Goal: Transaction & Acquisition: Purchase product/service

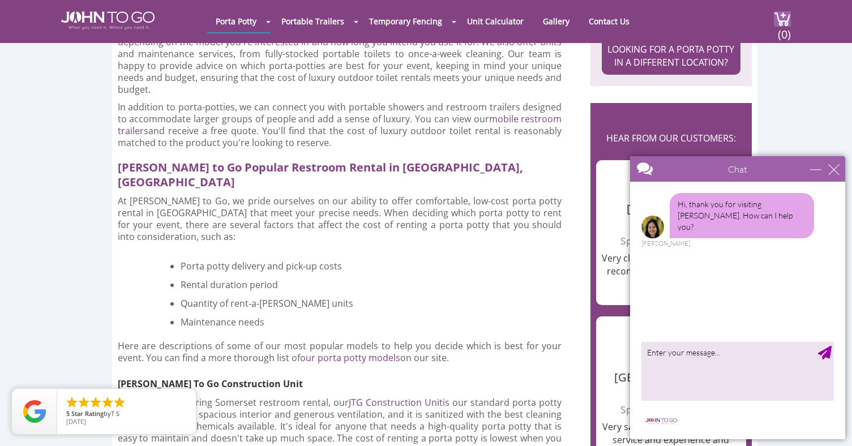
scroll to position [775, 0]
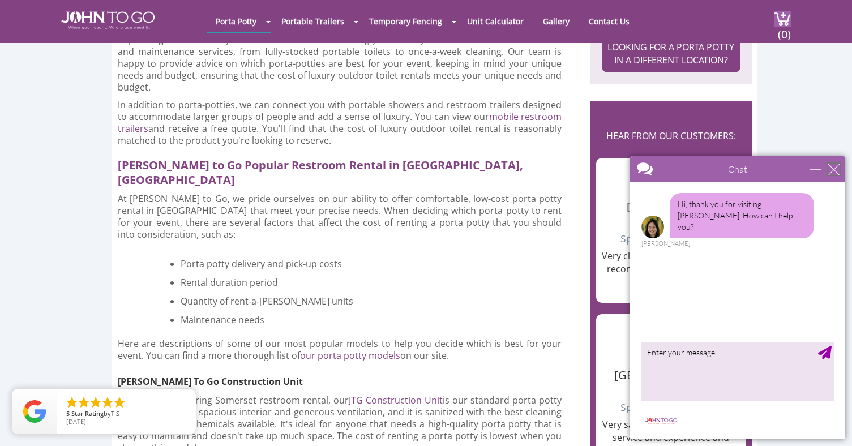
click at [835, 166] on div "close" at bounding box center [833, 169] width 11 height 11
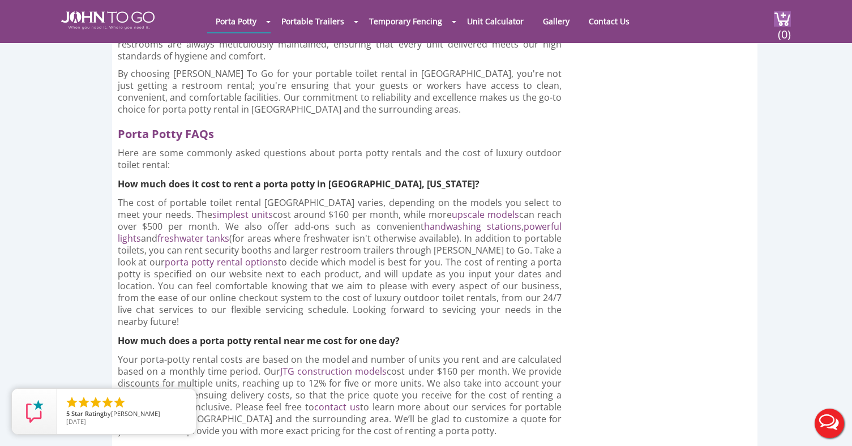
scroll to position [1915, 0]
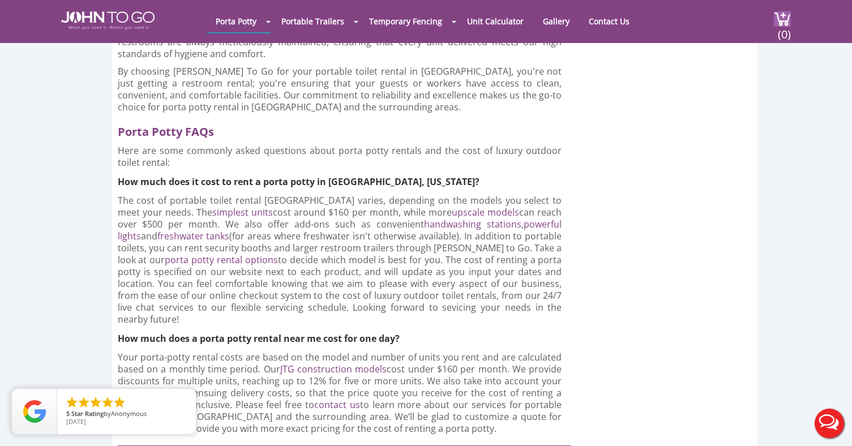
click at [314, 398] on link "contact us" at bounding box center [337, 404] width 46 height 12
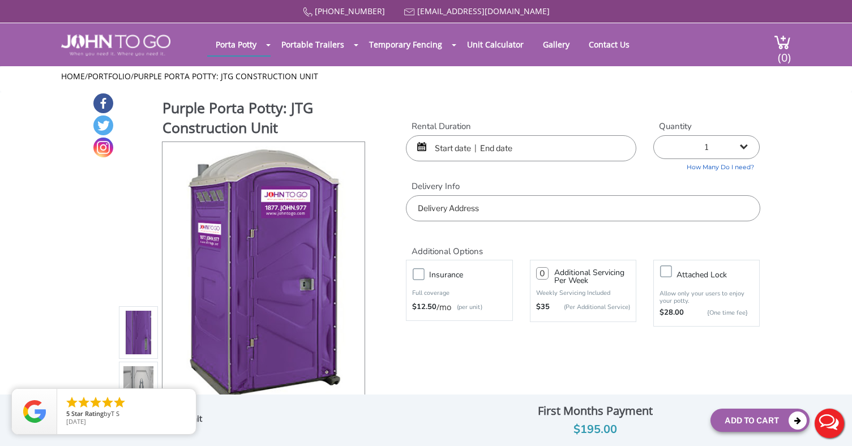
click at [455, 147] on input "text" at bounding box center [521, 148] width 230 height 26
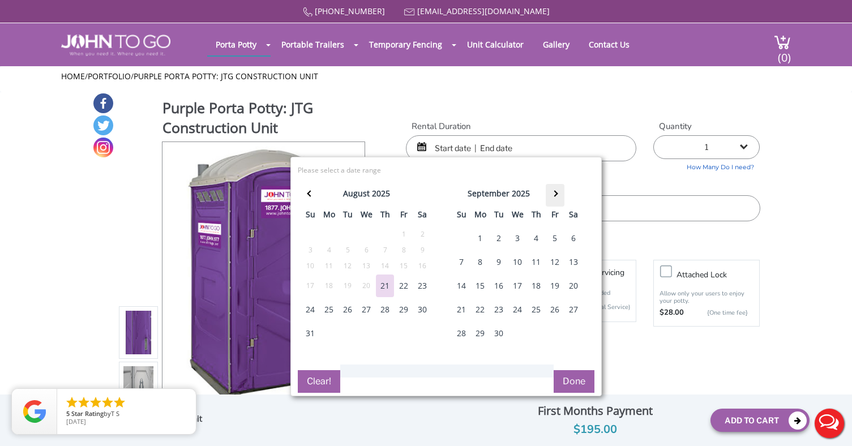
click at [556, 195] on th at bounding box center [555, 195] width 19 height 23
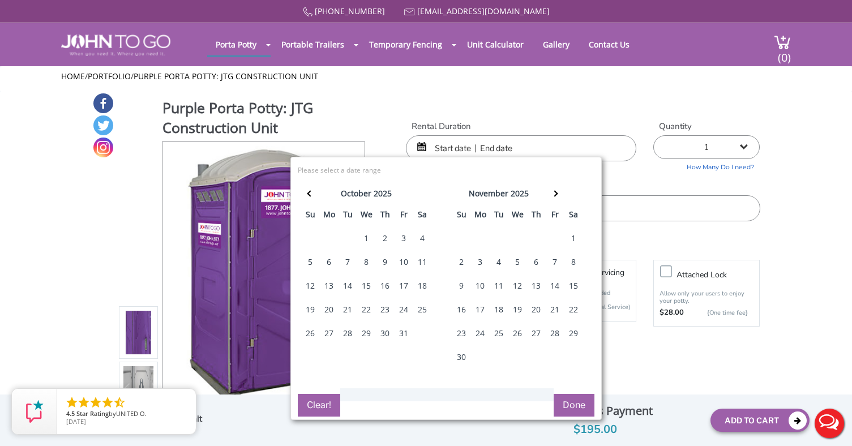
click at [426, 237] on div "4" at bounding box center [422, 238] width 18 height 23
click at [536, 143] on input "text" at bounding box center [521, 148] width 230 height 26
click at [421, 236] on div "4" at bounding box center [422, 238] width 18 height 23
type input "10/04/2025 to 10/04/2025"
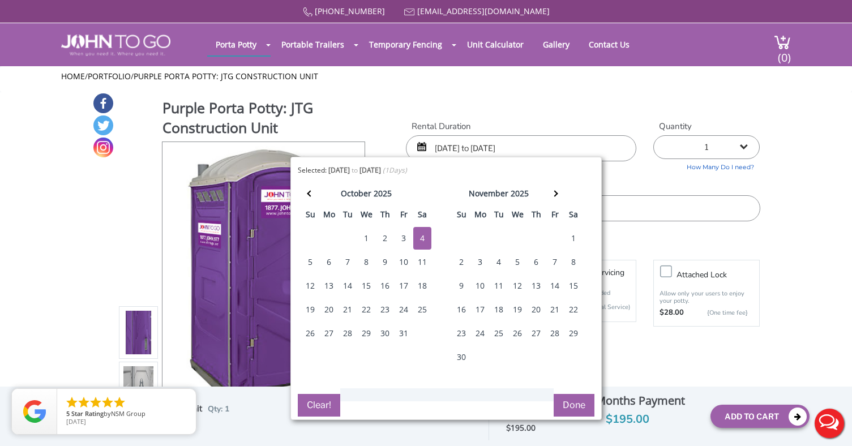
click at [572, 401] on button "Done" at bounding box center [574, 405] width 41 height 23
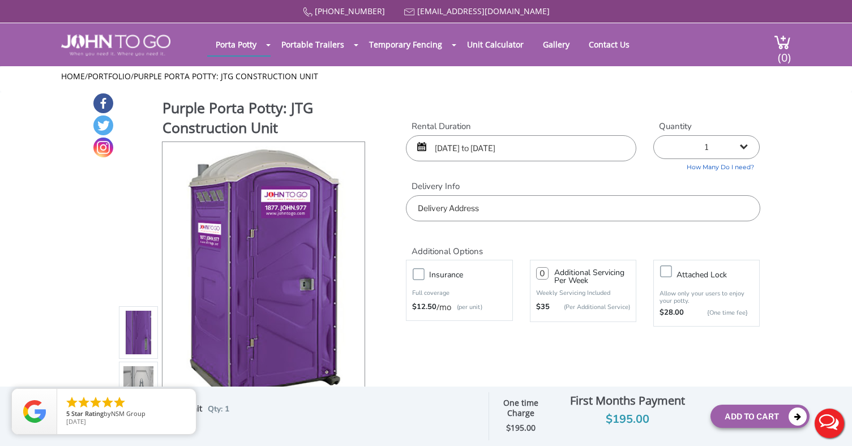
click at [475, 210] on input "text" at bounding box center [583, 208] width 354 height 26
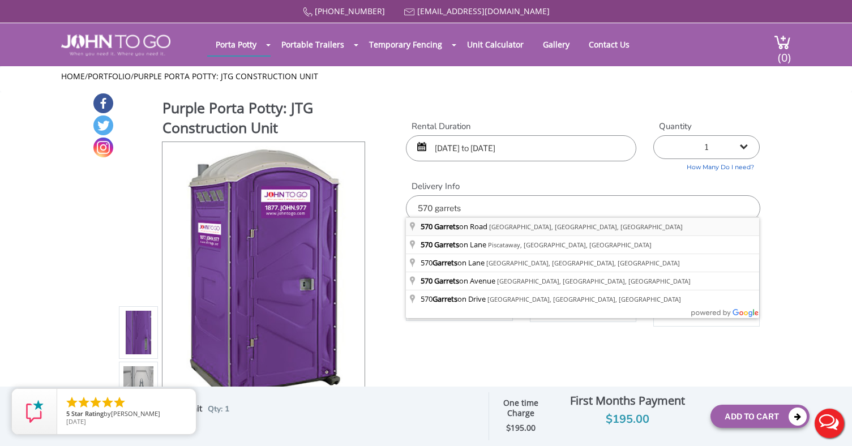
type input "570 Garretson Road, Bridgewater, NJ, USA"
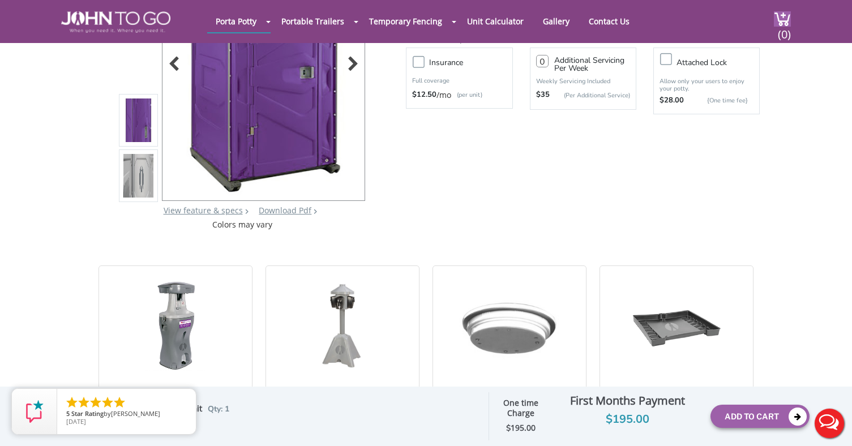
scroll to position [306, 0]
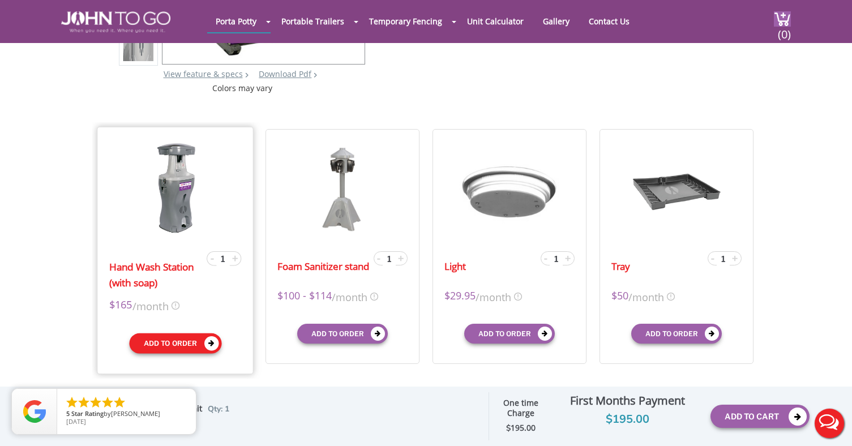
click at [195, 342] on button "Add to order" at bounding box center [175, 343] width 92 height 20
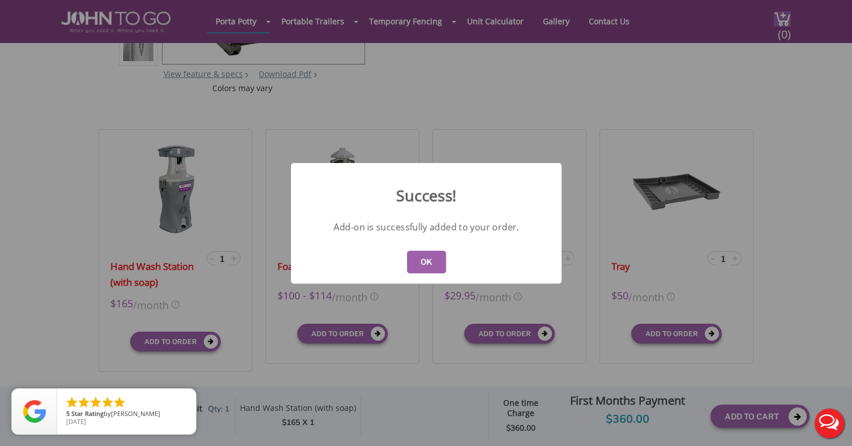
click at [421, 259] on button "OK" at bounding box center [425, 262] width 39 height 23
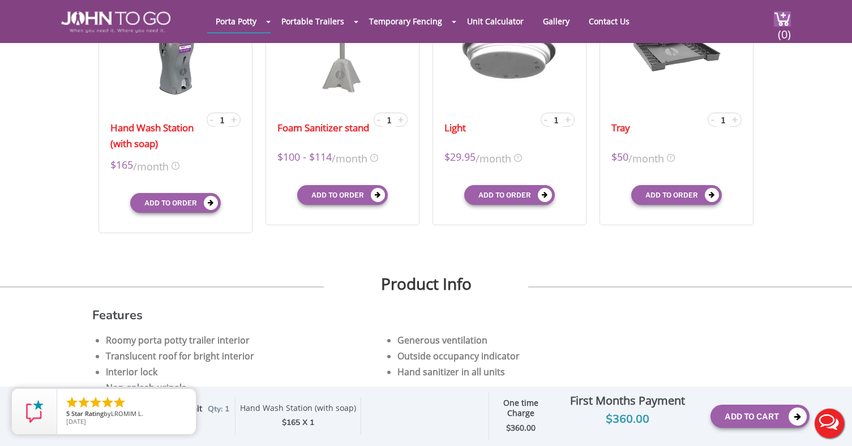
scroll to position [460, 0]
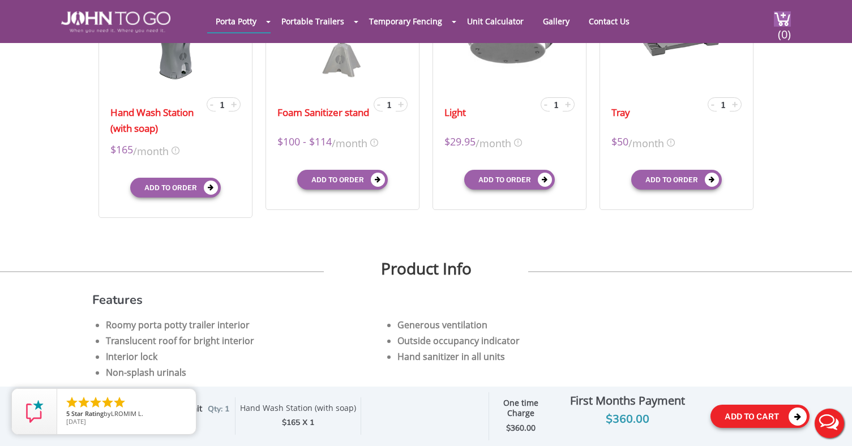
click at [741, 417] on button "Add To Cart" at bounding box center [759, 416] width 99 height 23
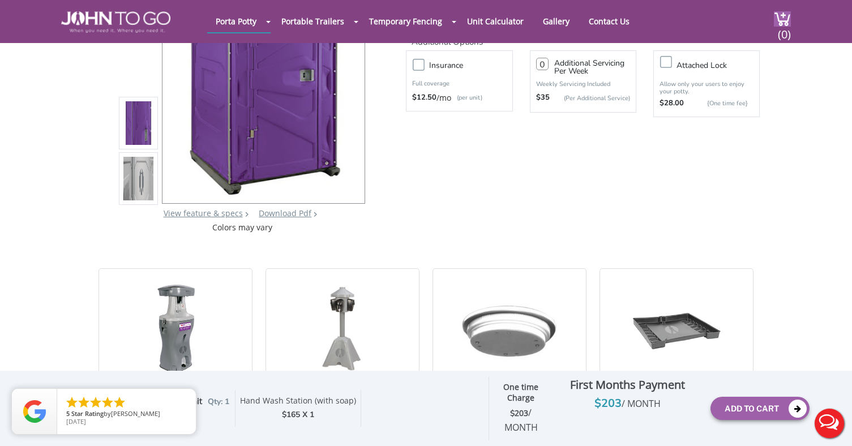
scroll to position [168, 0]
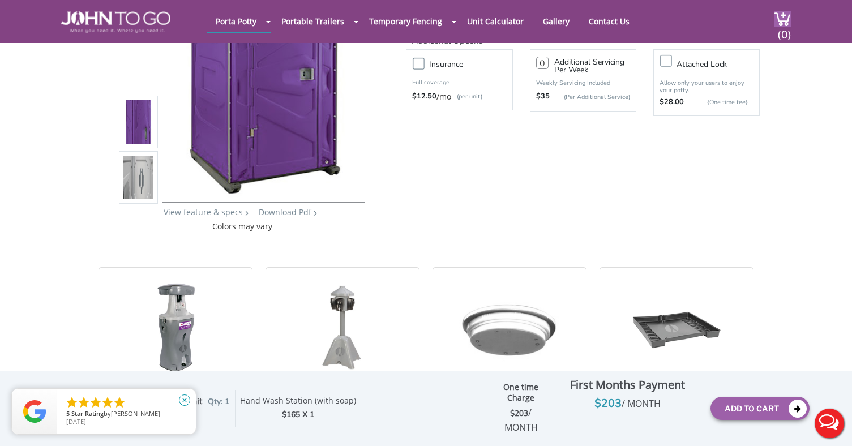
click at [187, 398] on icon "close" at bounding box center [184, 400] width 11 height 11
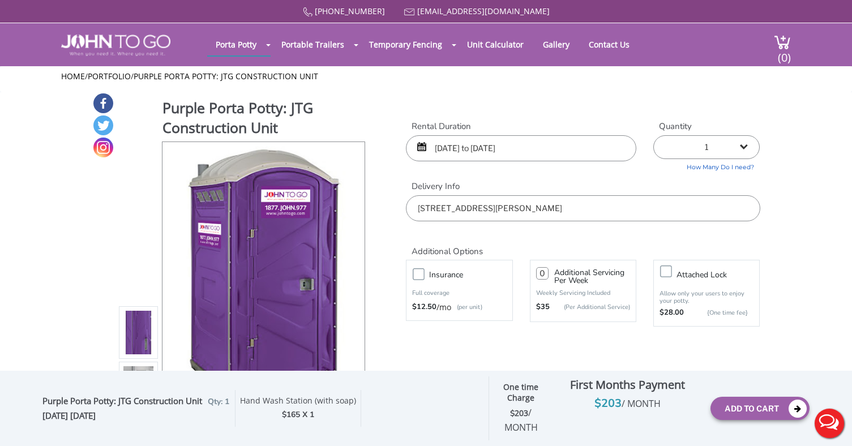
scroll to position [0, 0]
click at [756, 409] on button "Add To Cart" at bounding box center [759, 408] width 99 height 23
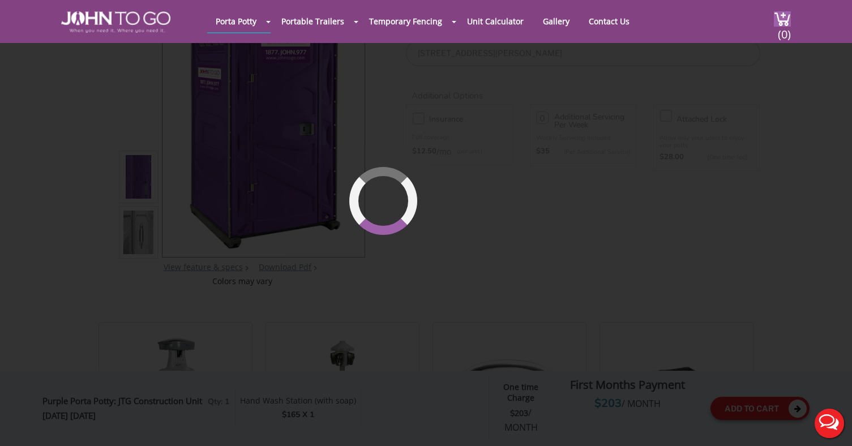
scroll to position [117, 0]
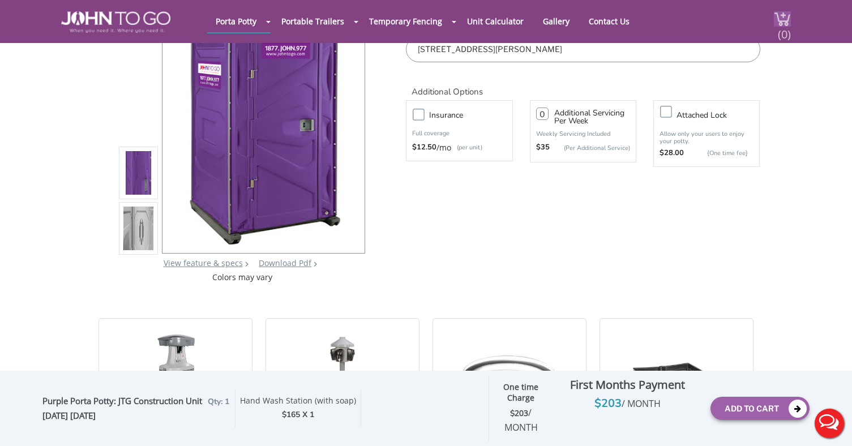
click at [774, 20] on img at bounding box center [782, 18] width 17 height 15
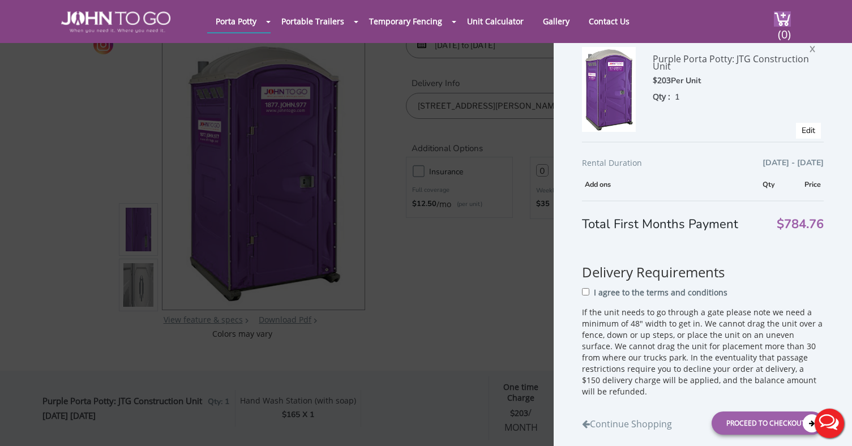
scroll to position [281, 0]
click at [810, 46] on span "X" at bounding box center [814, 46] width 11 height 15
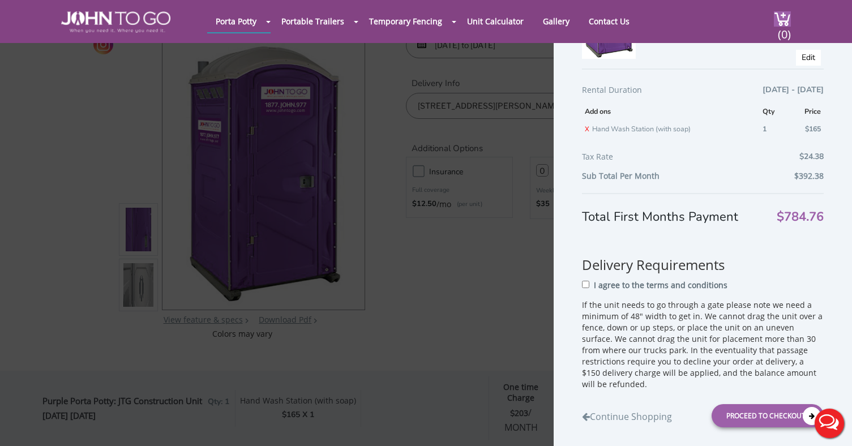
scroll to position [114, 0]
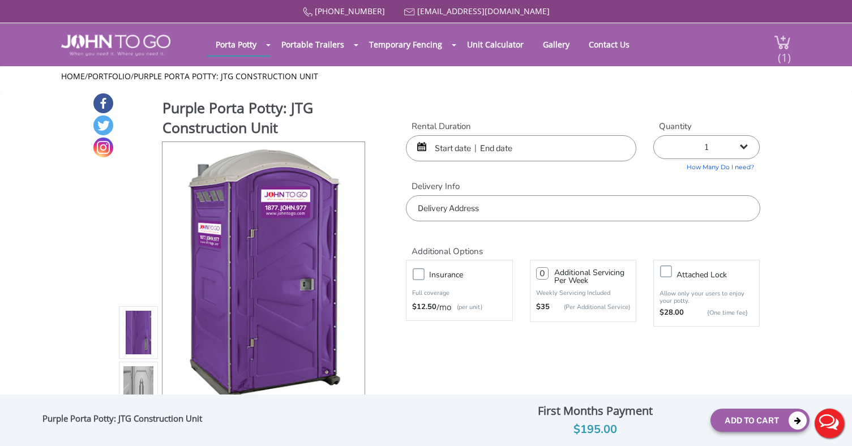
click at [775, 43] on img at bounding box center [782, 42] width 17 height 15
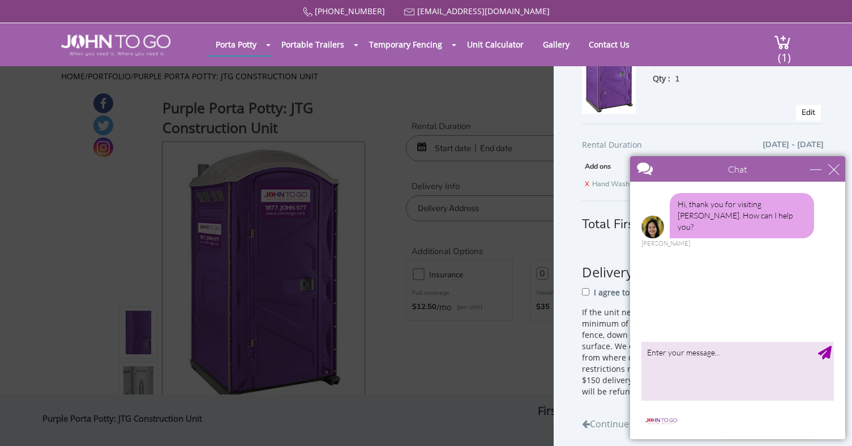
scroll to position [92, 0]
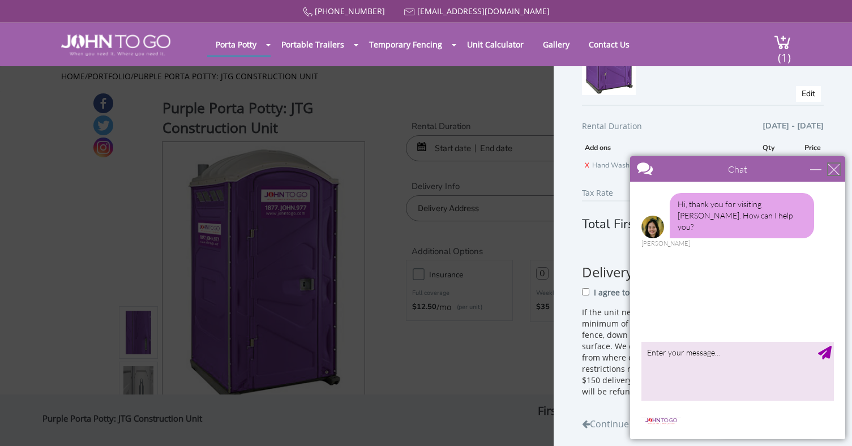
click at [837, 167] on div "close" at bounding box center [833, 169] width 11 height 11
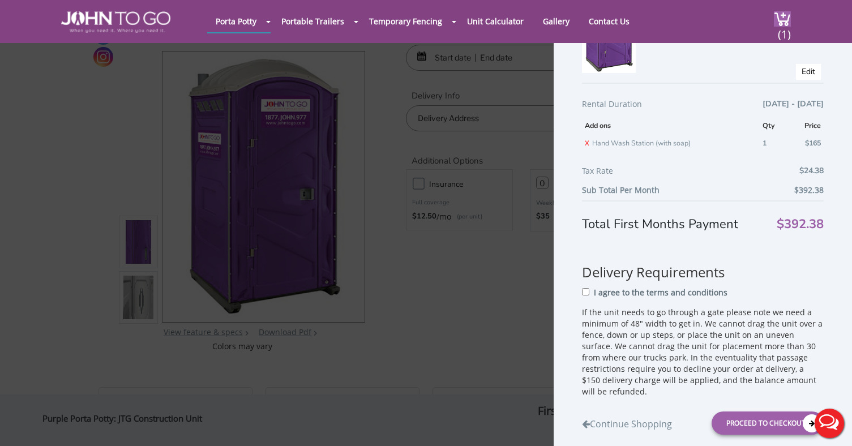
scroll to position [52, 0]
click at [500, 361] on div "Shopping Cart Purple Porta Potty: JTG Construction Unit $203 Per Unit Qty : 1 X…" at bounding box center [426, 223] width 852 height 446
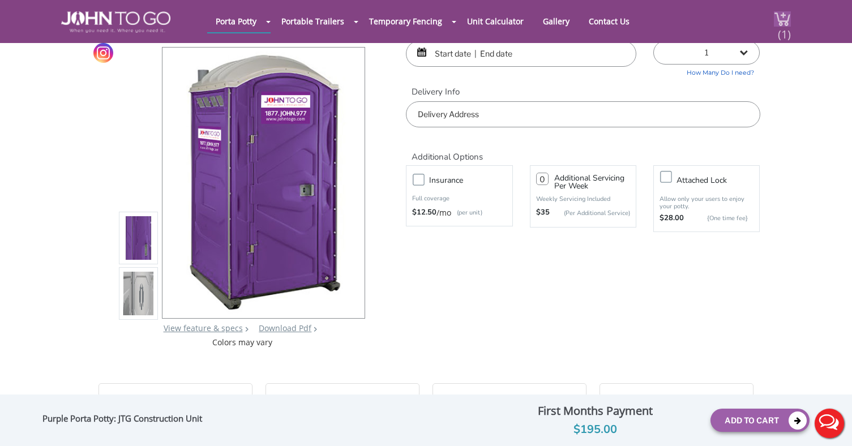
click at [774, 22] on img at bounding box center [782, 18] width 17 height 15
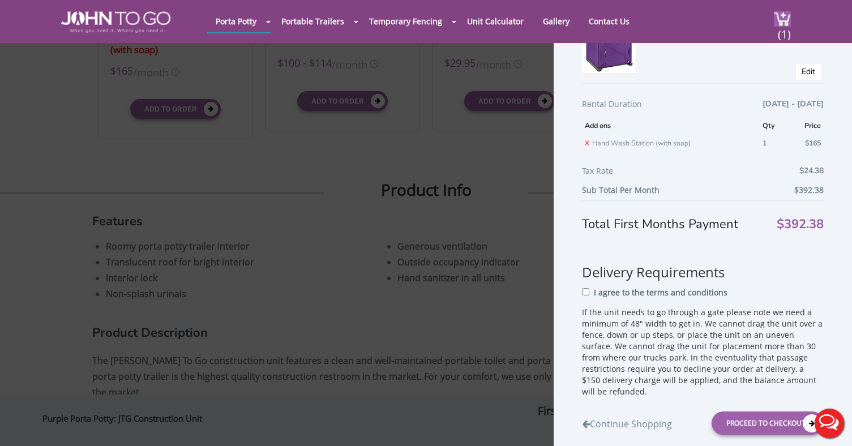
scroll to position [548, 0]
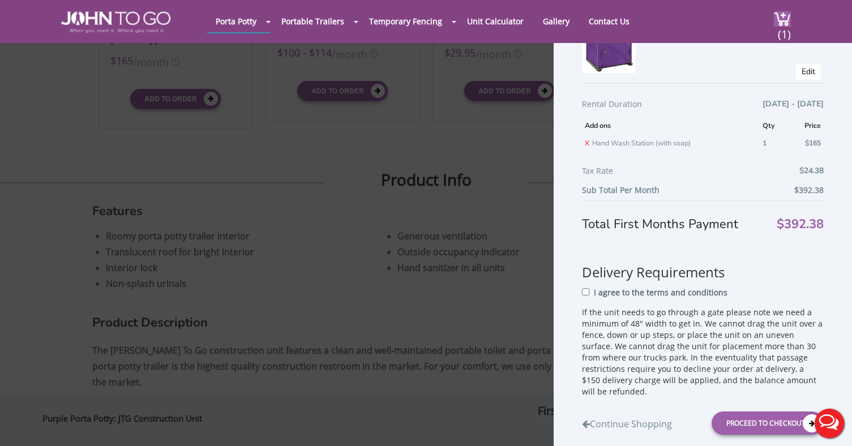
click at [584, 295] on input "I agree to the terms and conditions" at bounding box center [585, 291] width 7 height 7
checkbox input "true"
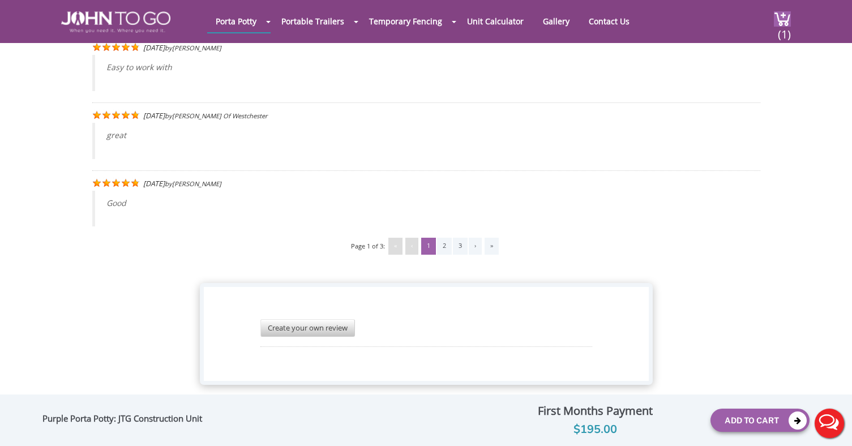
scroll to position [2300, 0]
click at [774, 20] on img at bounding box center [782, 18] width 17 height 15
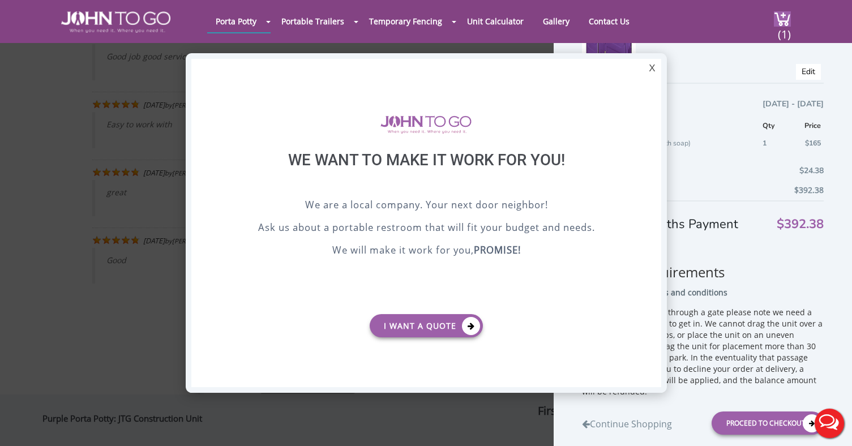
scroll to position [0, 0]
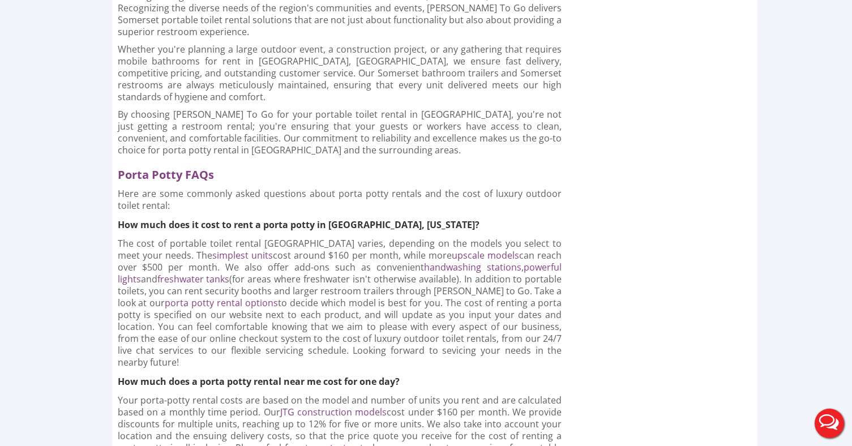
scroll to position [1915, 0]
